Goal: Task Accomplishment & Management: Complete application form

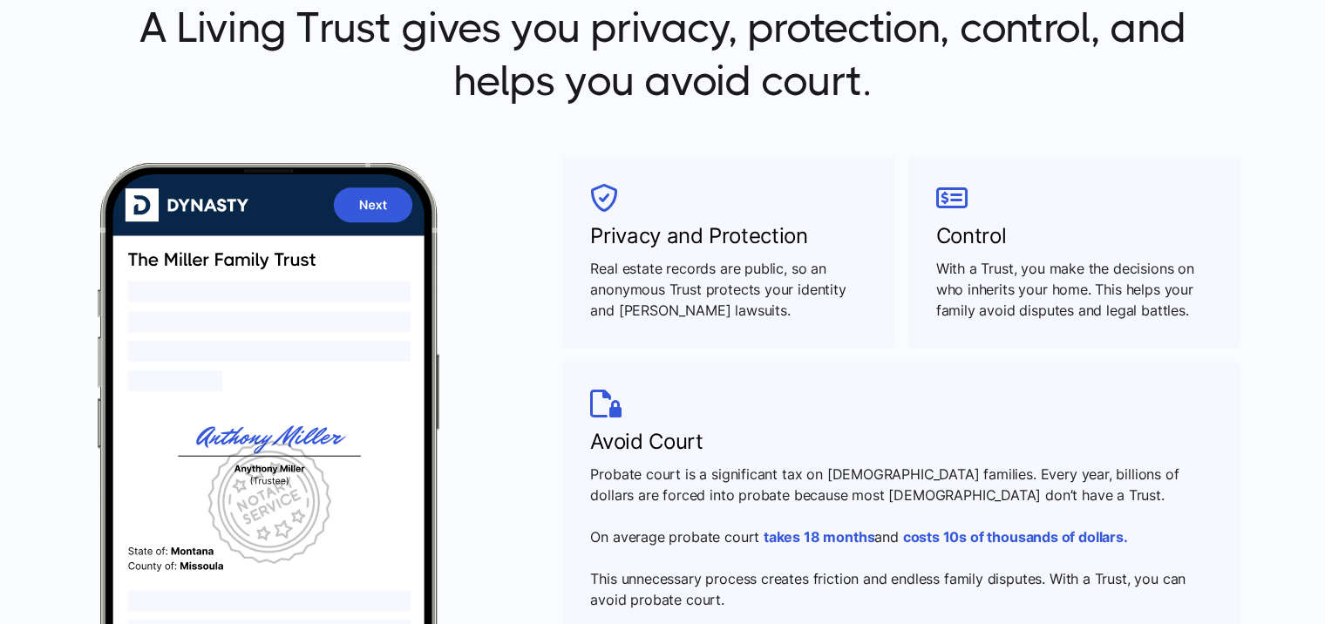
scroll to position [602, 0]
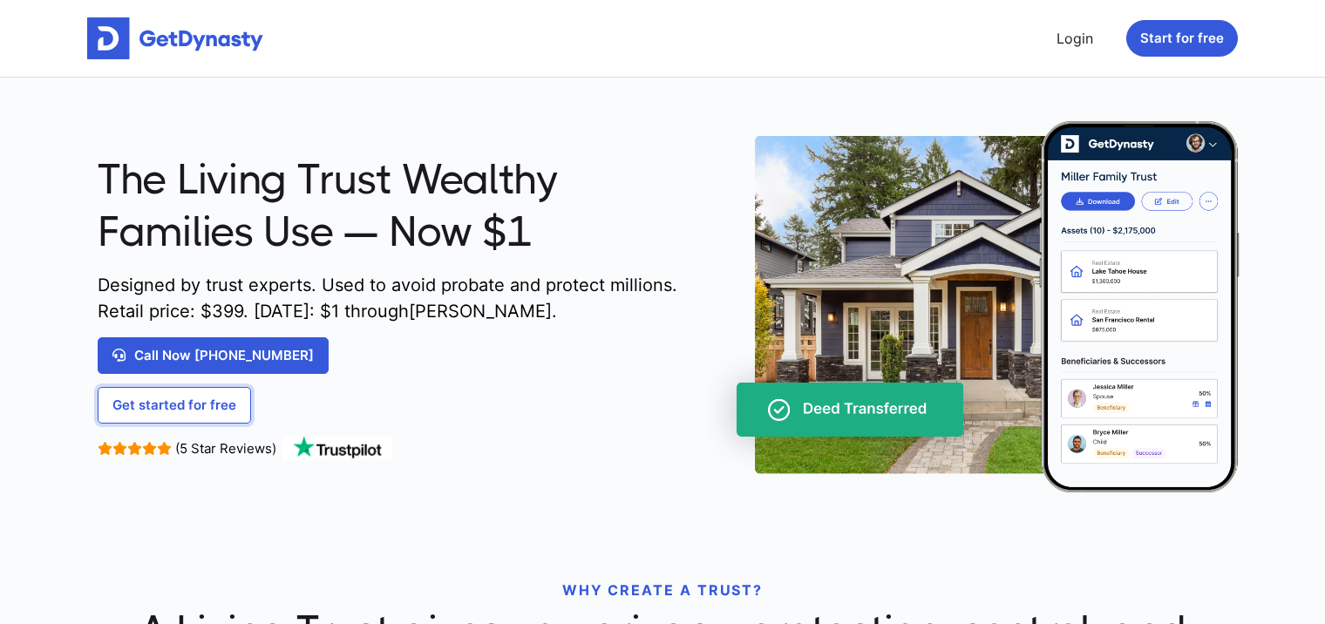
click at [206, 402] on link "Get started for free" at bounding box center [174, 405] width 153 height 37
click at [1207, 37] on button "Start for free" at bounding box center [1183, 38] width 112 height 37
click at [214, 397] on link "Get started for free" at bounding box center [174, 405] width 153 height 37
click at [1174, 28] on button "Start for free" at bounding box center [1183, 38] width 112 height 37
